Goal: Check status: Check status

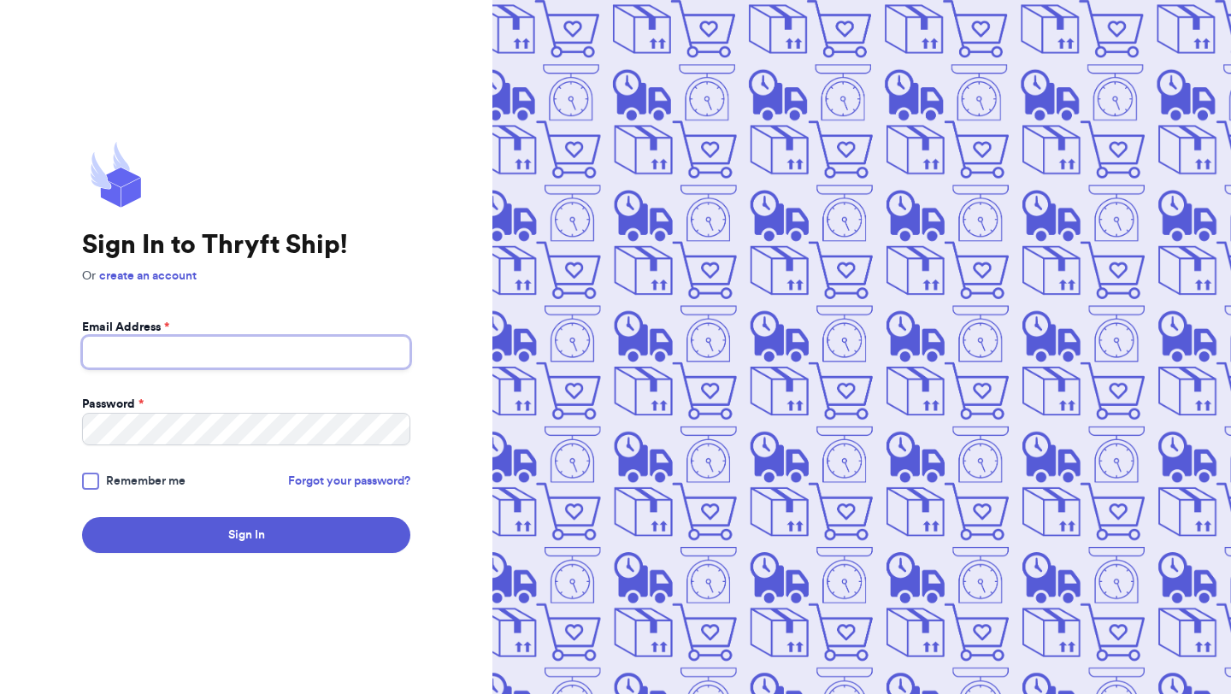
click at [279, 348] on input "Email Address *" at bounding box center [246, 352] width 328 height 32
type input "[EMAIL_ADDRESS][DOMAIN_NAME]"
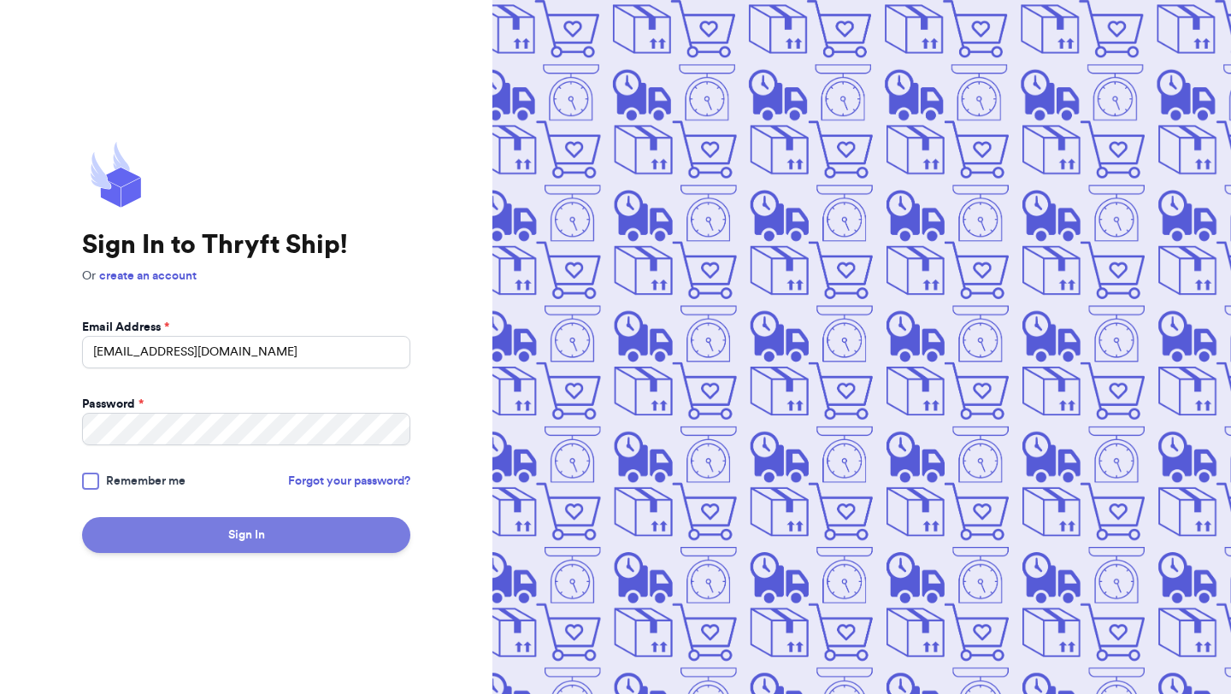
click at [291, 540] on button "Sign In" at bounding box center [246, 535] width 328 height 36
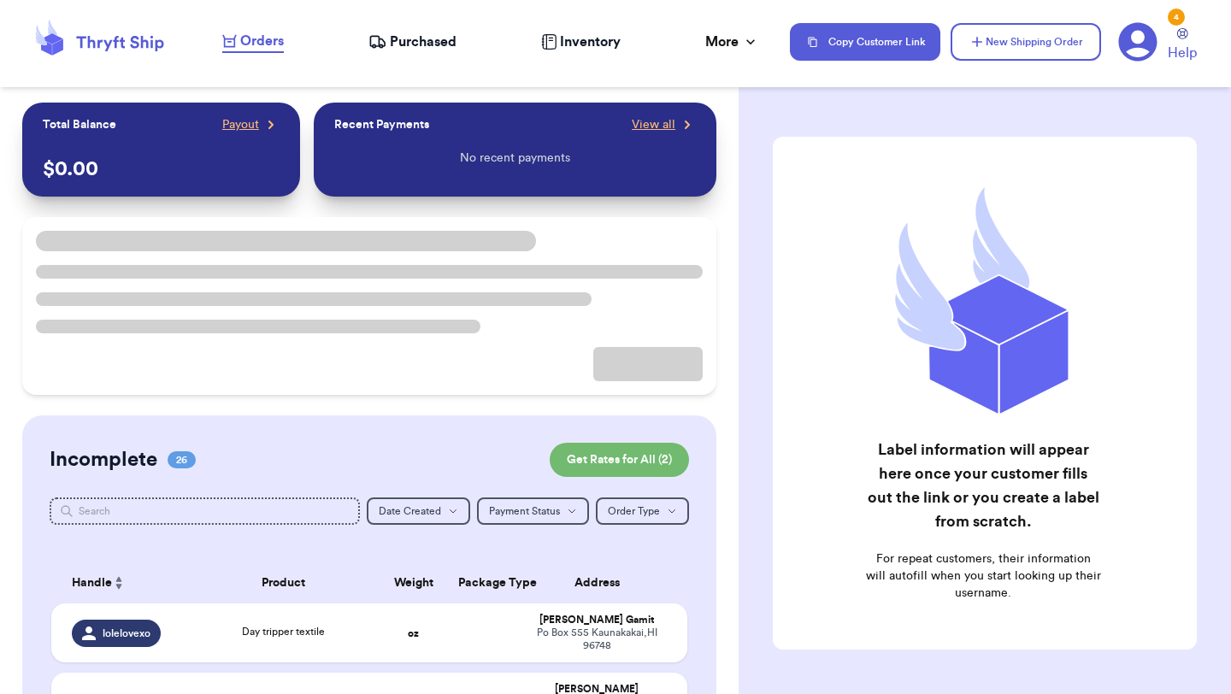
click at [413, 46] on span "Purchased" at bounding box center [423, 42] width 67 height 21
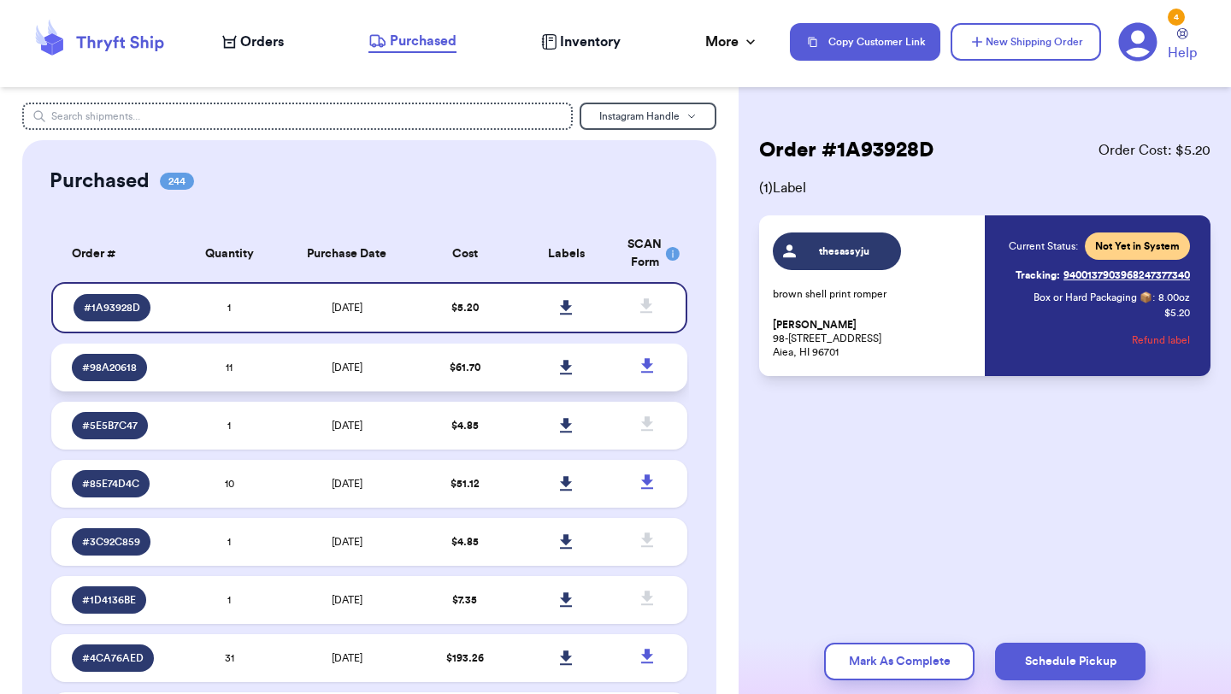
click at [303, 376] on td "[DATE]" at bounding box center [346, 368] width 133 height 48
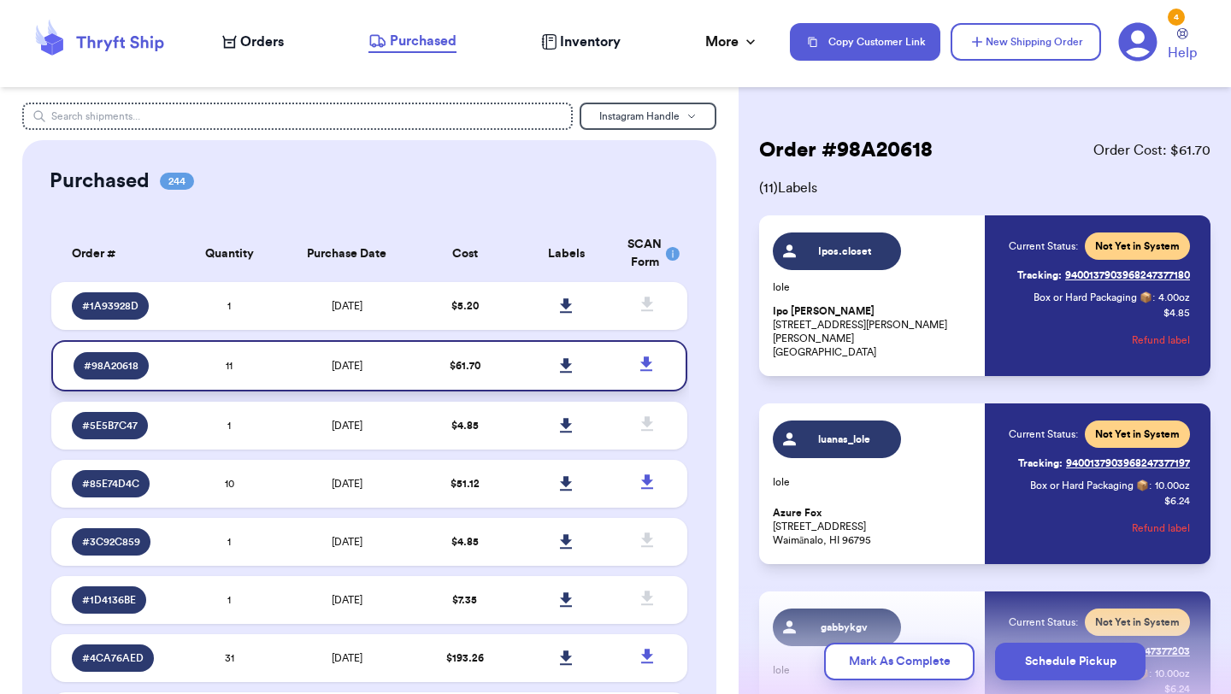
click at [560, 365] on icon at bounding box center [566, 365] width 12 height 15
click at [560, 301] on icon at bounding box center [566, 305] width 12 height 15
